Goal: Communication & Community: Ask a question

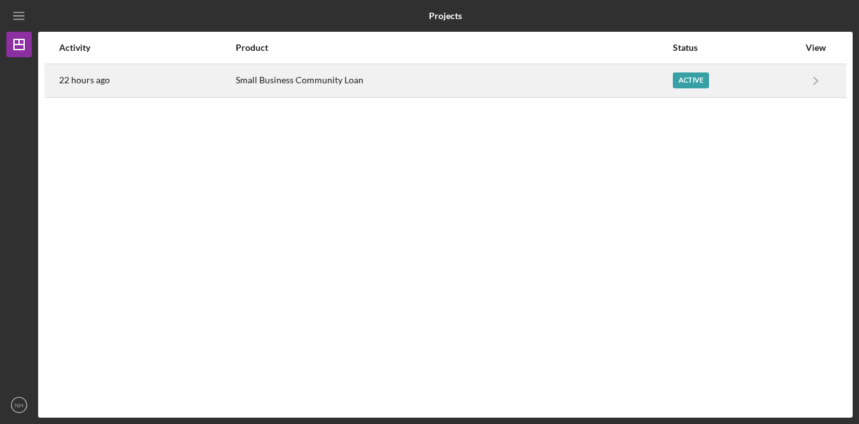
click at [437, 82] on div "Small Business Community Loan" at bounding box center [454, 81] width 436 height 32
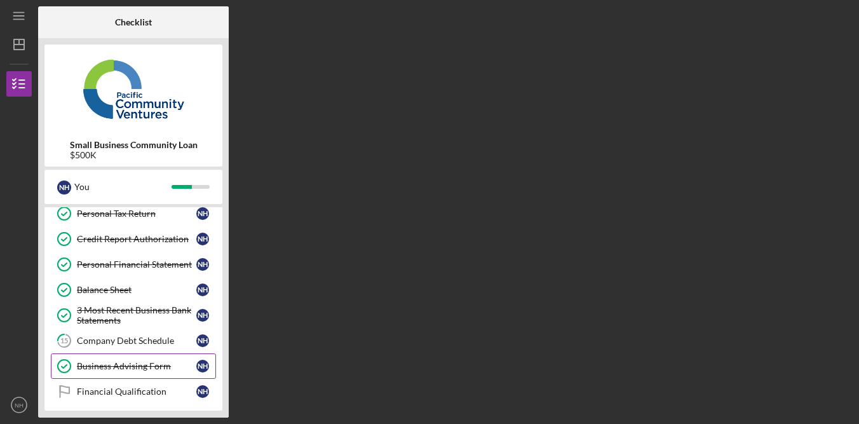
scroll to position [327, 0]
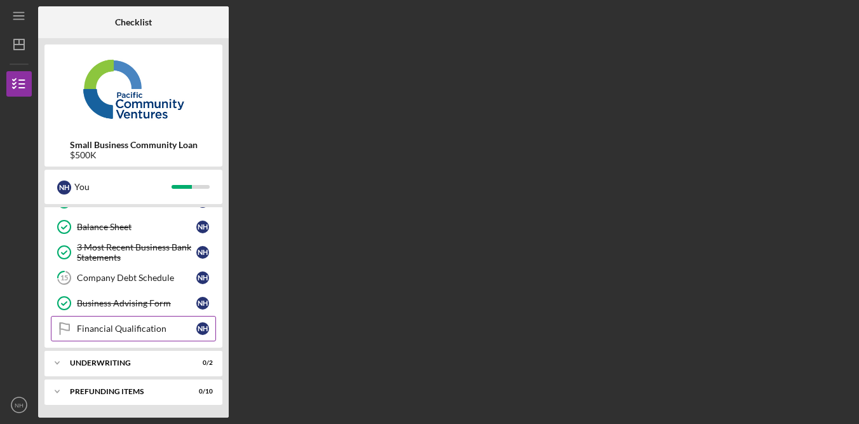
click at [139, 331] on div "Financial Qualification" at bounding box center [136, 329] width 119 height 10
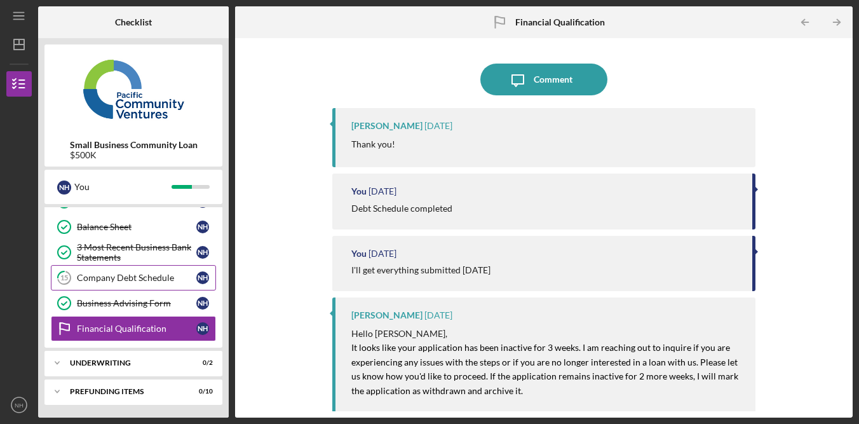
click at [153, 281] on div "Company Debt Schedule" at bounding box center [136, 278] width 119 height 10
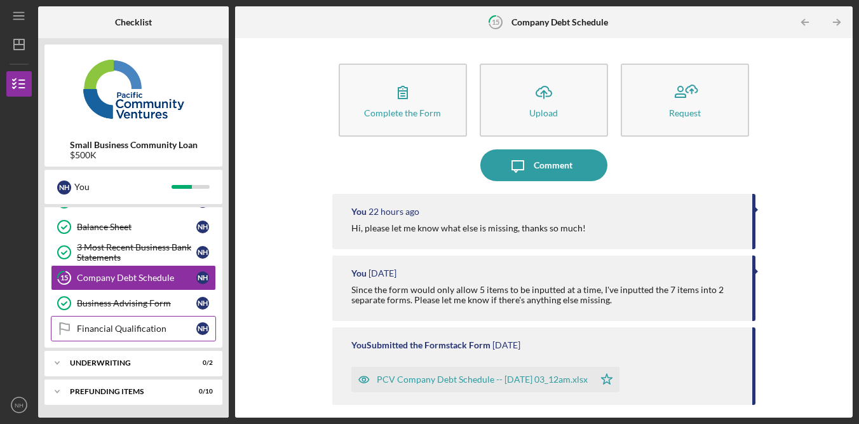
click at [158, 330] on div "Financial Qualification" at bounding box center [136, 329] width 119 height 10
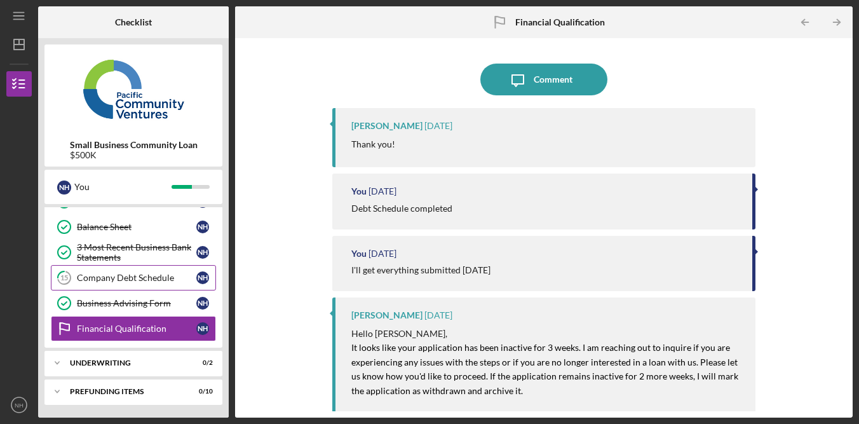
click at [170, 275] on div "Company Debt Schedule" at bounding box center [136, 278] width 119 height 10
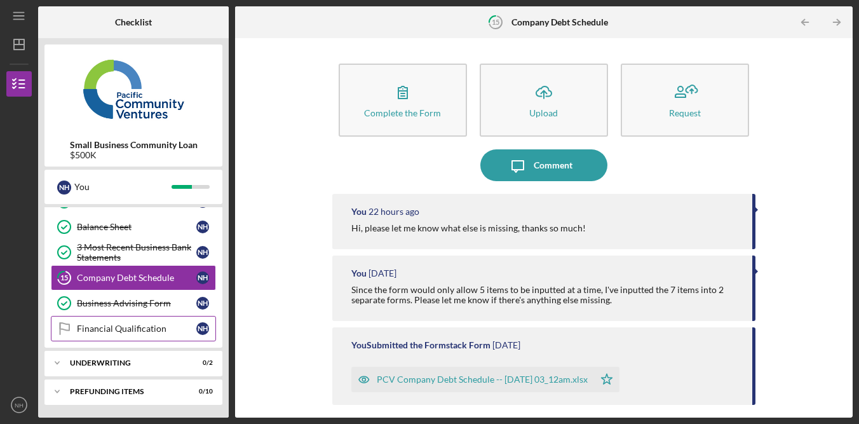
click at [153, 327] on div "Financial Qualification" at bounding box center [136, 329] width 119 height 10
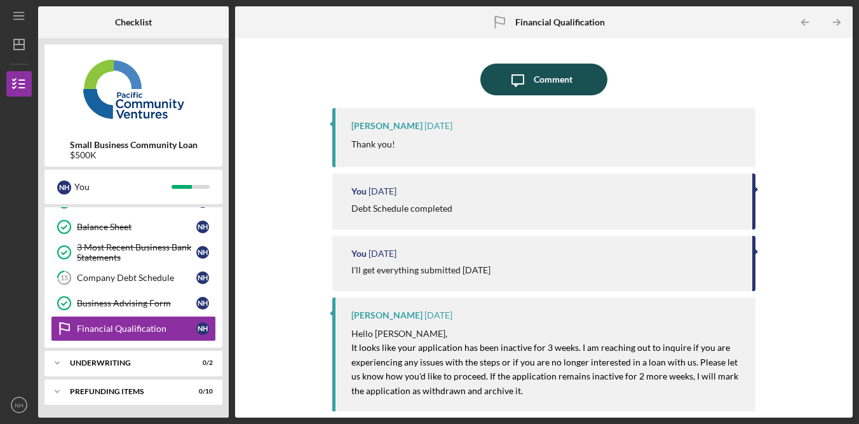
click at [563, 79] on div "Comment" at bounding box center [553, 80] width 39 height 32
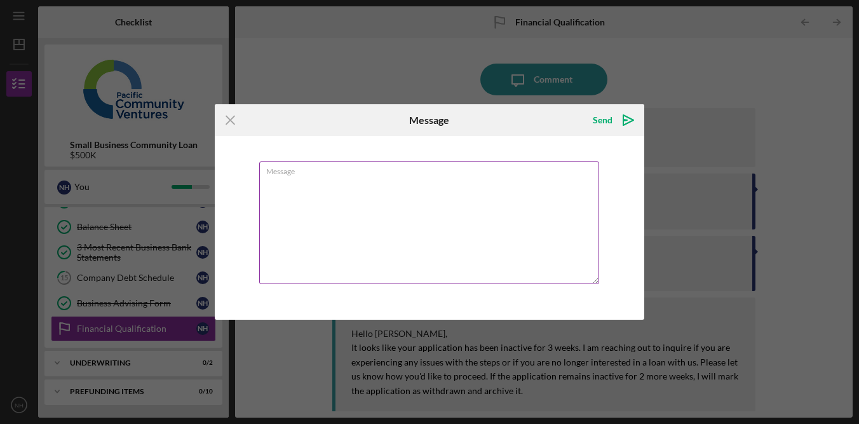
click at [467, 217] on textarea "Message" at bounding box center [429, 222] width 340 height 123
type textarea "H"
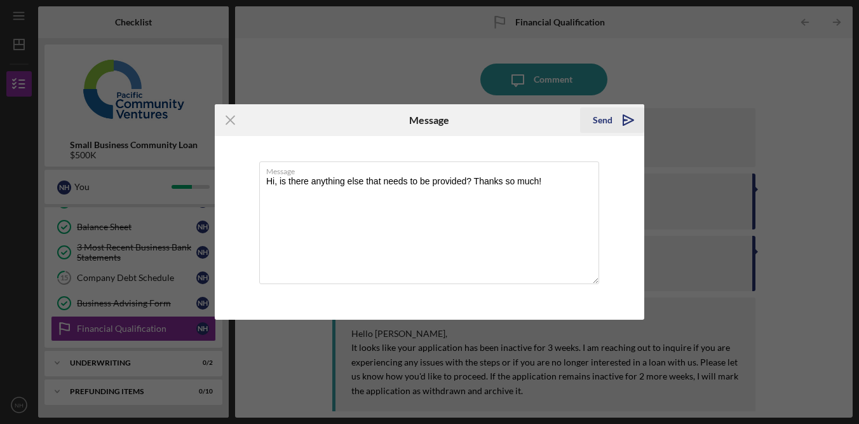
type textarea "Hi, is there anything else that needs to be provided? Thanks so much!"
click at [599, 123] on div "Send" at bounding box center [603, 119] width 20 height 25
click at [767, 62] on div "Icon/Menu Close Message Sending Message Hi, is there anything else that needs t…" at bounding box center [429, 212] width 859 height 424
